Goal: Task Accomplishment & Management: Use online tool/utility

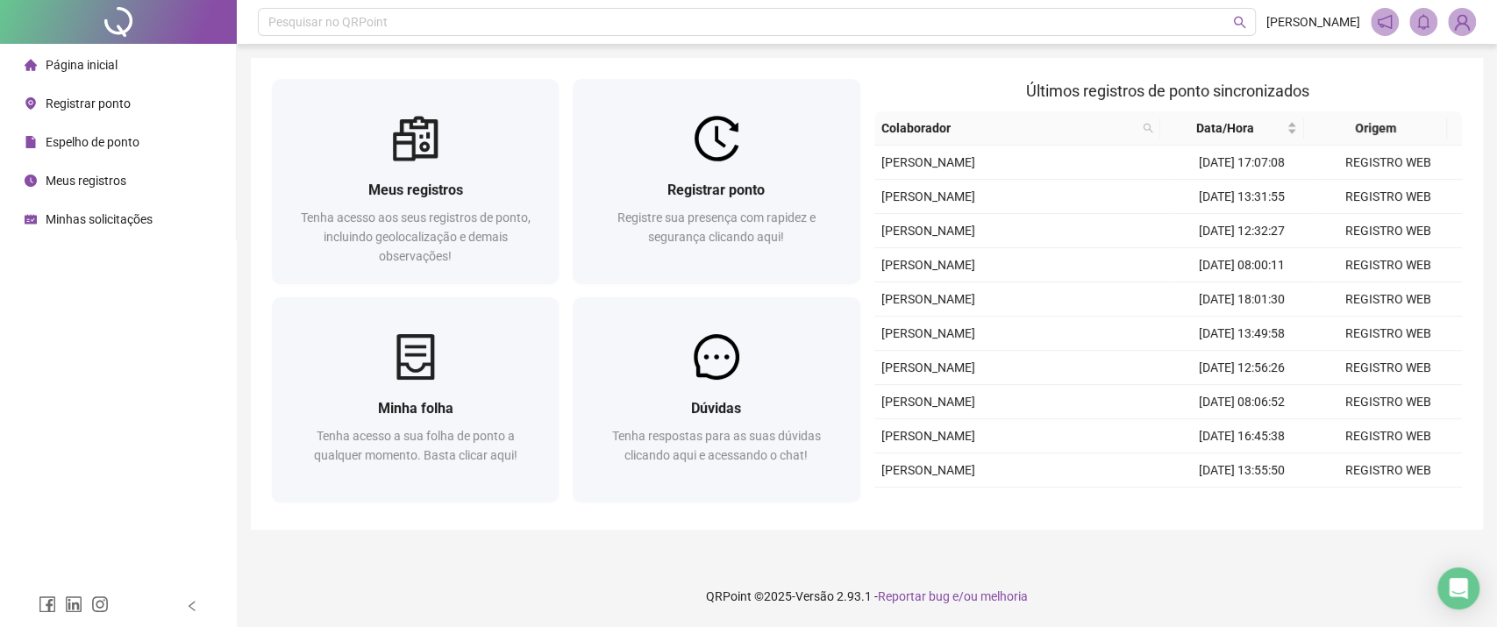
click at [1383, 616] on footer "QRPoint © 2025 - Versão 2.93.1 - Reportar bug e/ou melhoria" at bounding box center [867, 596] width 1261 height 61
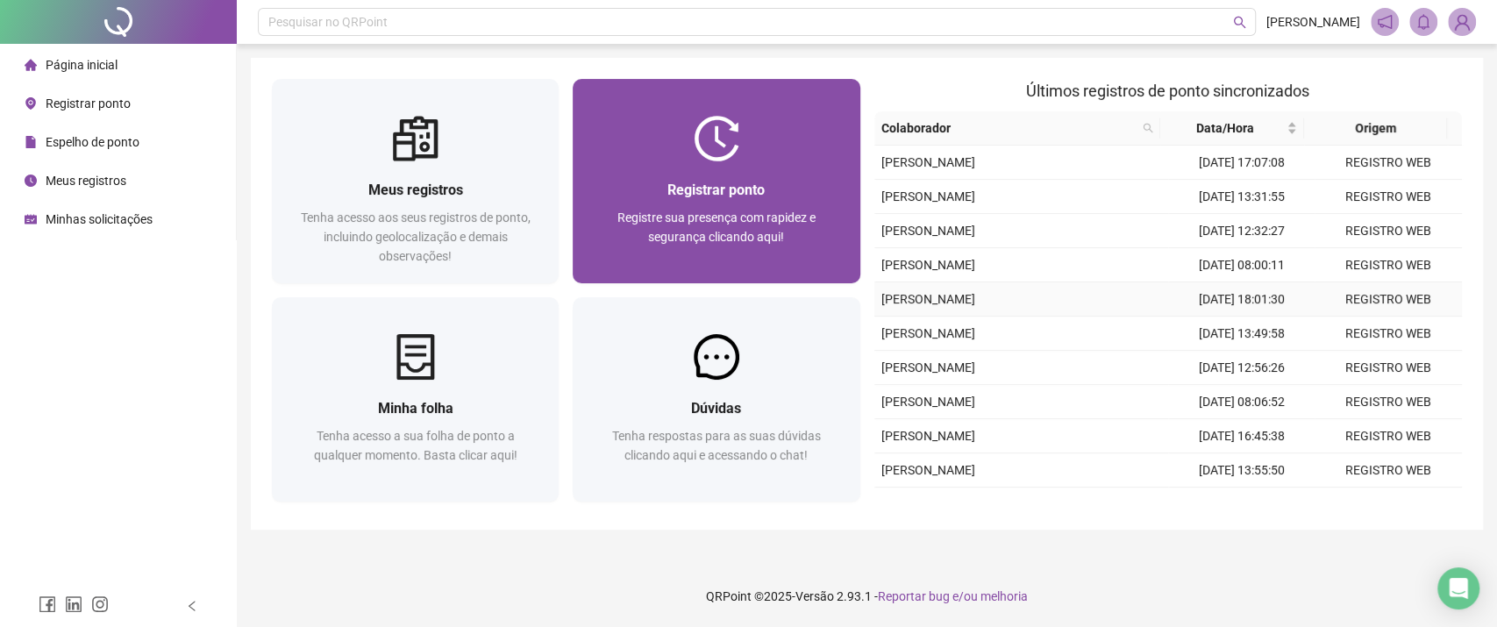
click at [720, 170] on div "Registrar ponto Registre sua presença com rapidez e segurança clicando aqui!" at bounding box center [716, 222] width 287 height 122
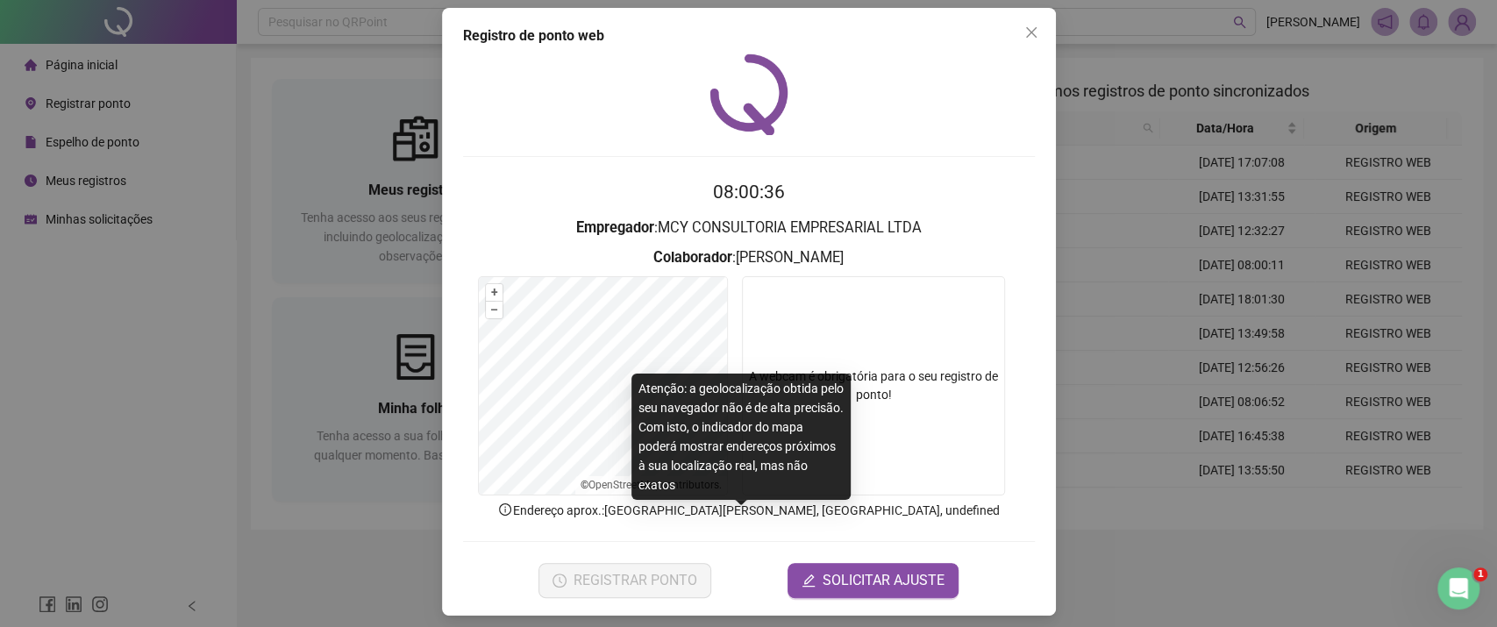
scroll to position [19, 0]
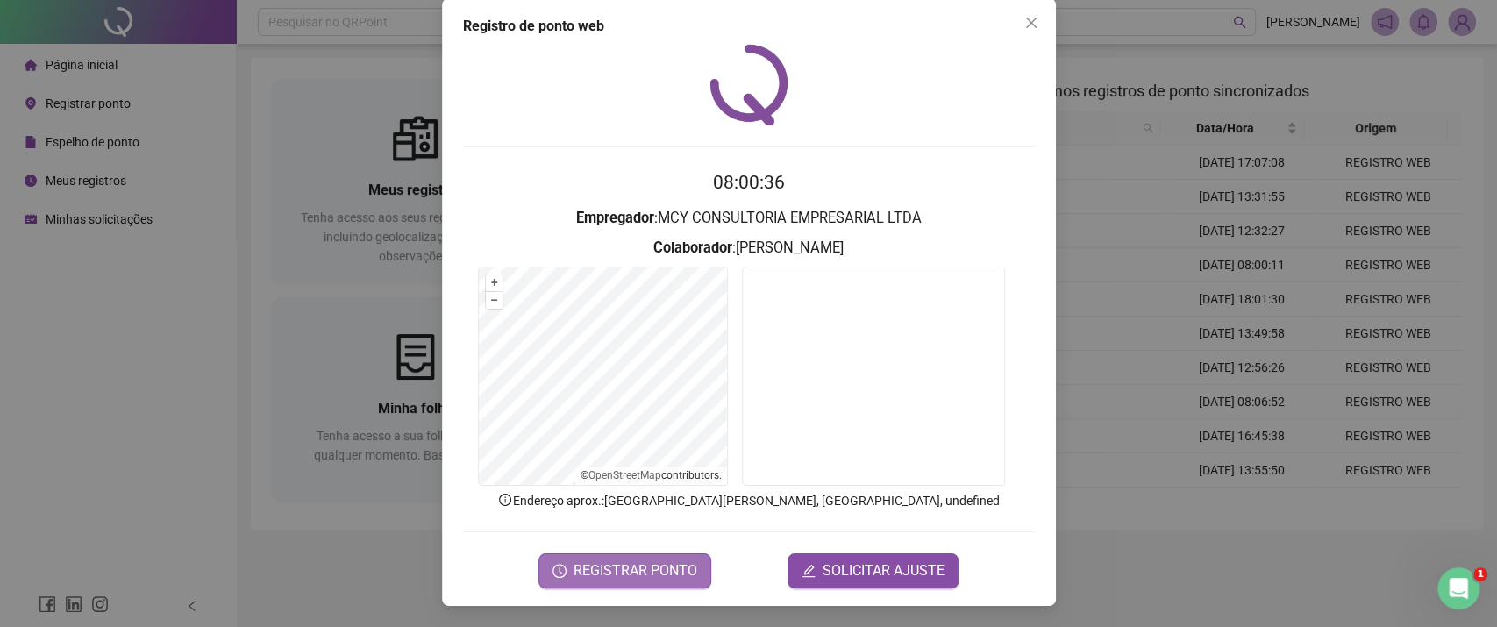
click at [655, 584] on button "REGISTRAR PONTO" at bounding box center [625, 571] width 173 height 35
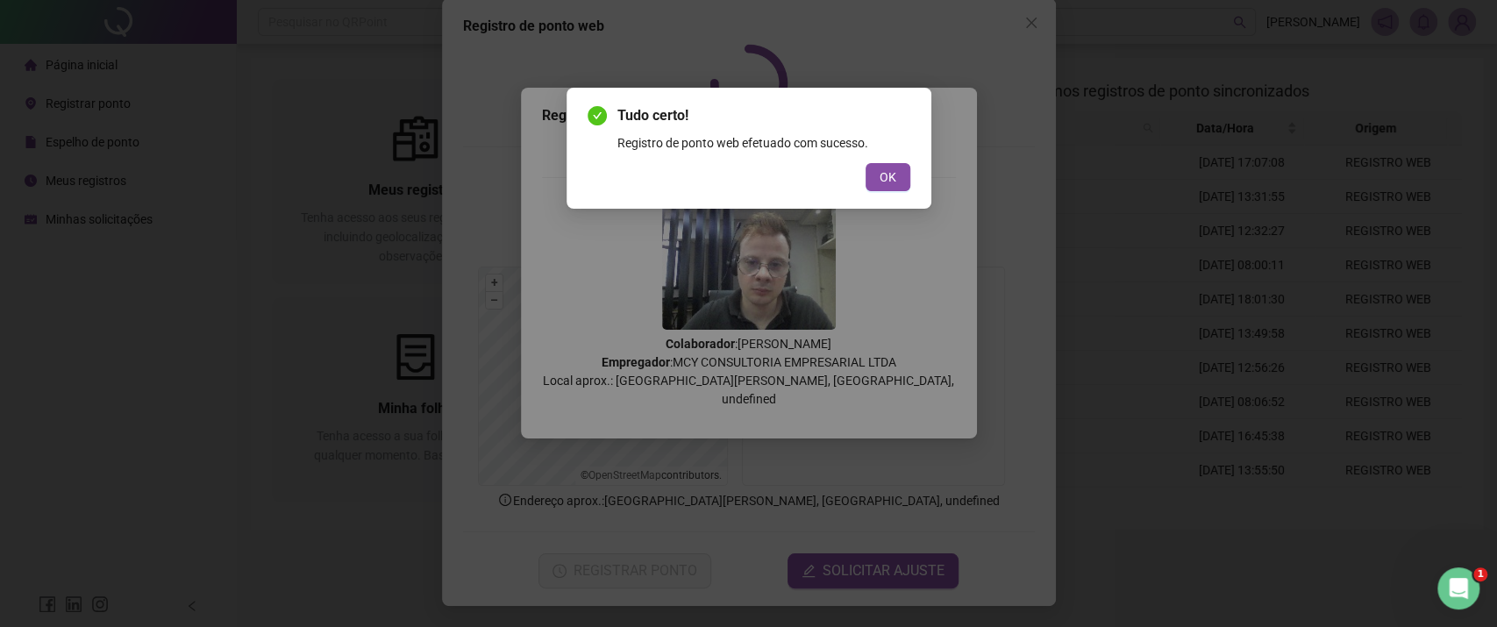
click at [866, 190] on div "OK" at bounding box center [749, 177] width 323 height 28
click at [878, 167] on button "OK" at bounding box center [888, 177] width 45 height 28
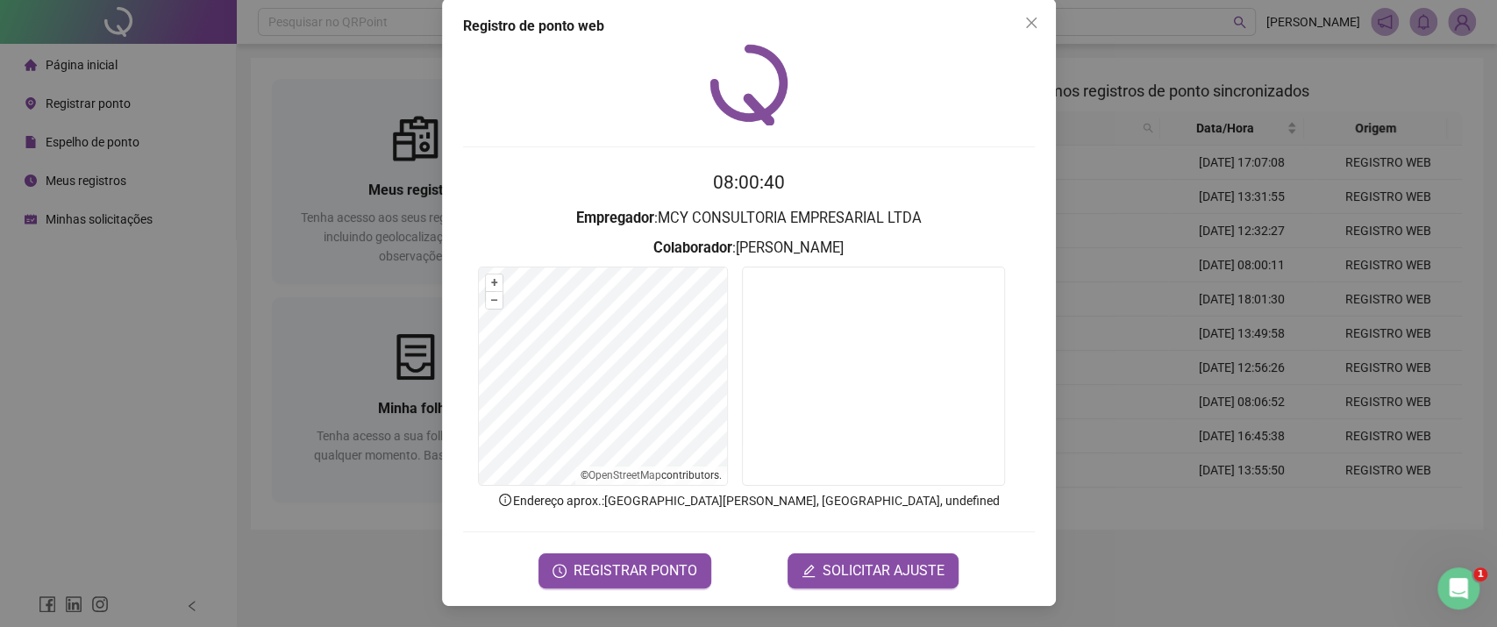
click at [1176, 272] on div "Registro [PERSON_NAME] web 08:00:40 Empregador : MCY CONSULTORIA EMPRESARIAL LT…" at bounding box center [748, 313] width 1497 height 627
